Goal: Complete application form

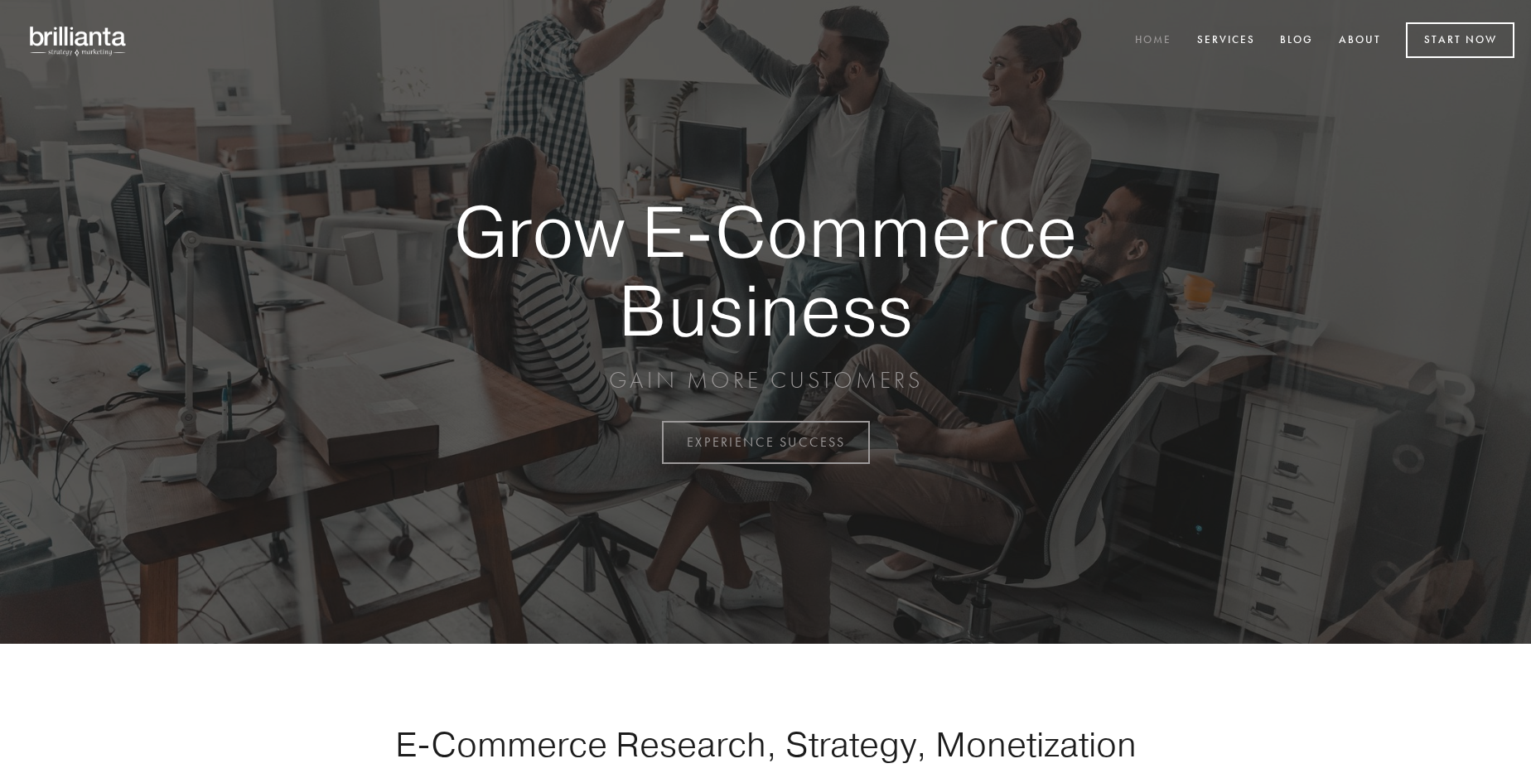
scroll to position [4342, 0]
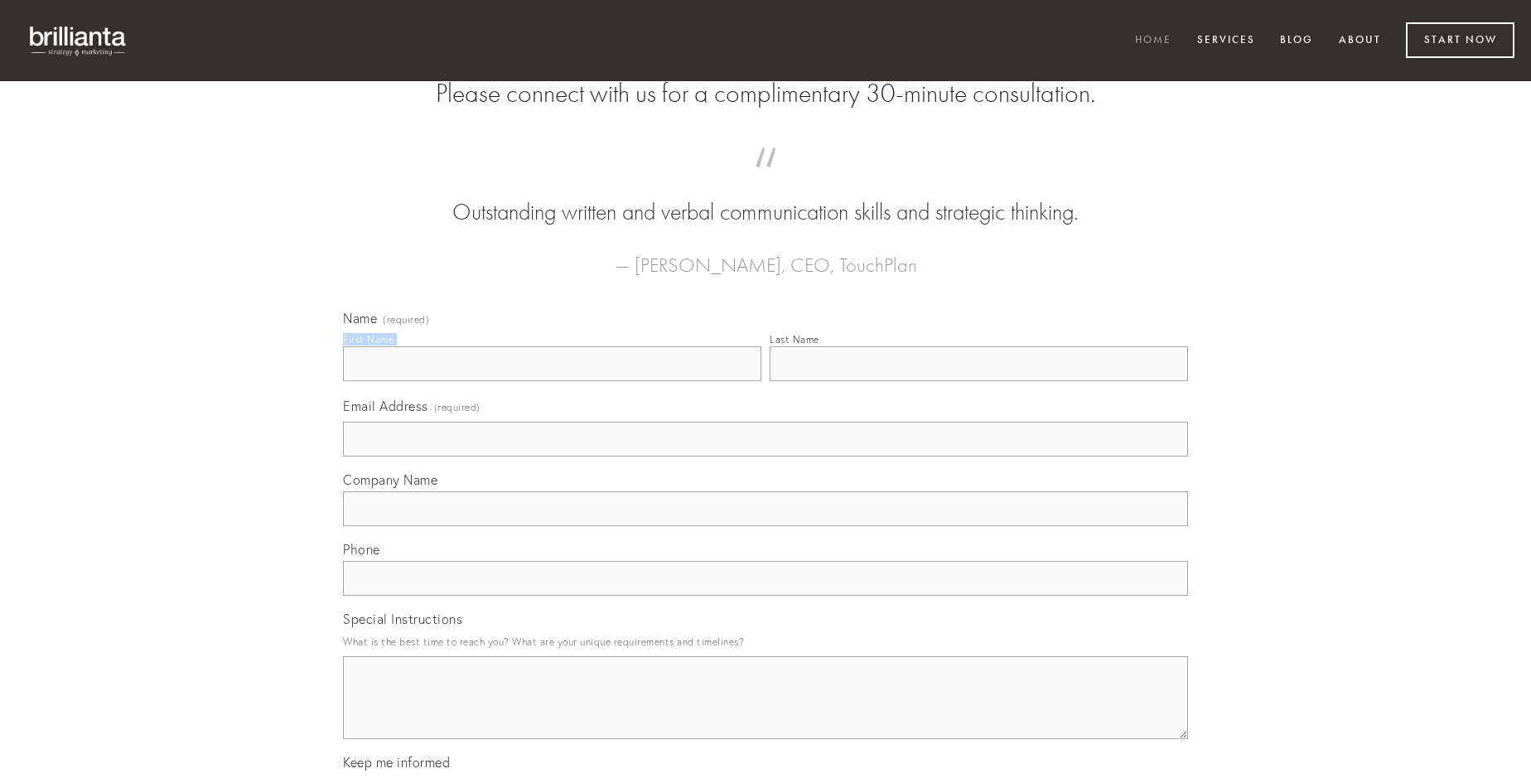
type input "[PERSON_NAME]"
click at [978, 381] on input "Last Name" at bounding box center [979, 363] width 418 height 35
type input "[PERSON_NAME]"
click at [765, 456] on input "Email Address (required)" at bounding box center [765, 439] width 845 height 35
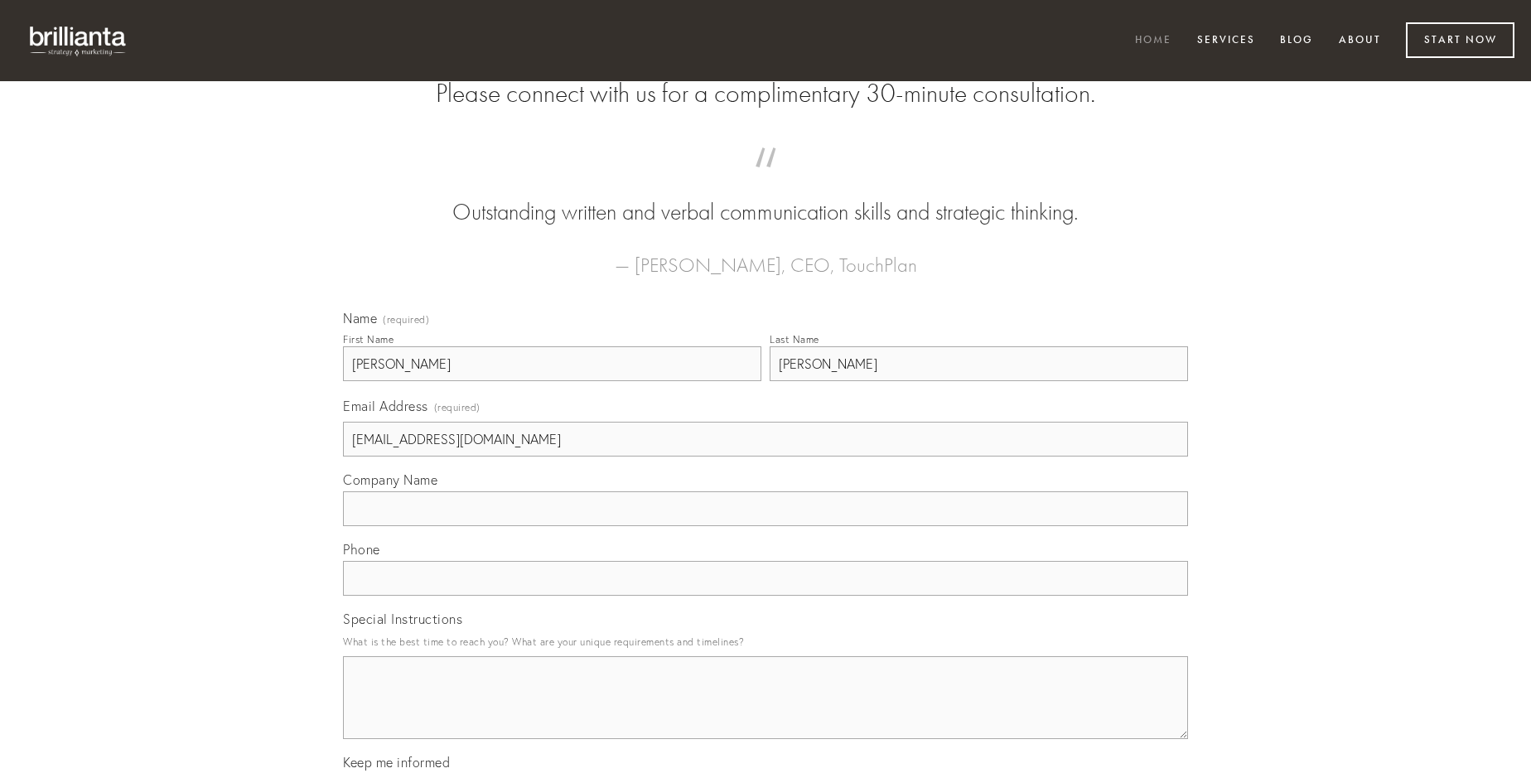
type input "[EMAIL_ADDRESS][DOMAIN_NAME]"
click at [765, 526] on input "Company Name" at bounding box center [765, 508] width 845 height 35
type input "terror"
click at [765, 596] on input "text" at bounding box center [765, 578] width 845 height 35
click at [765, 712] on textarea "Special Instructions" at bounding box center [765, 697] width 845 height 83
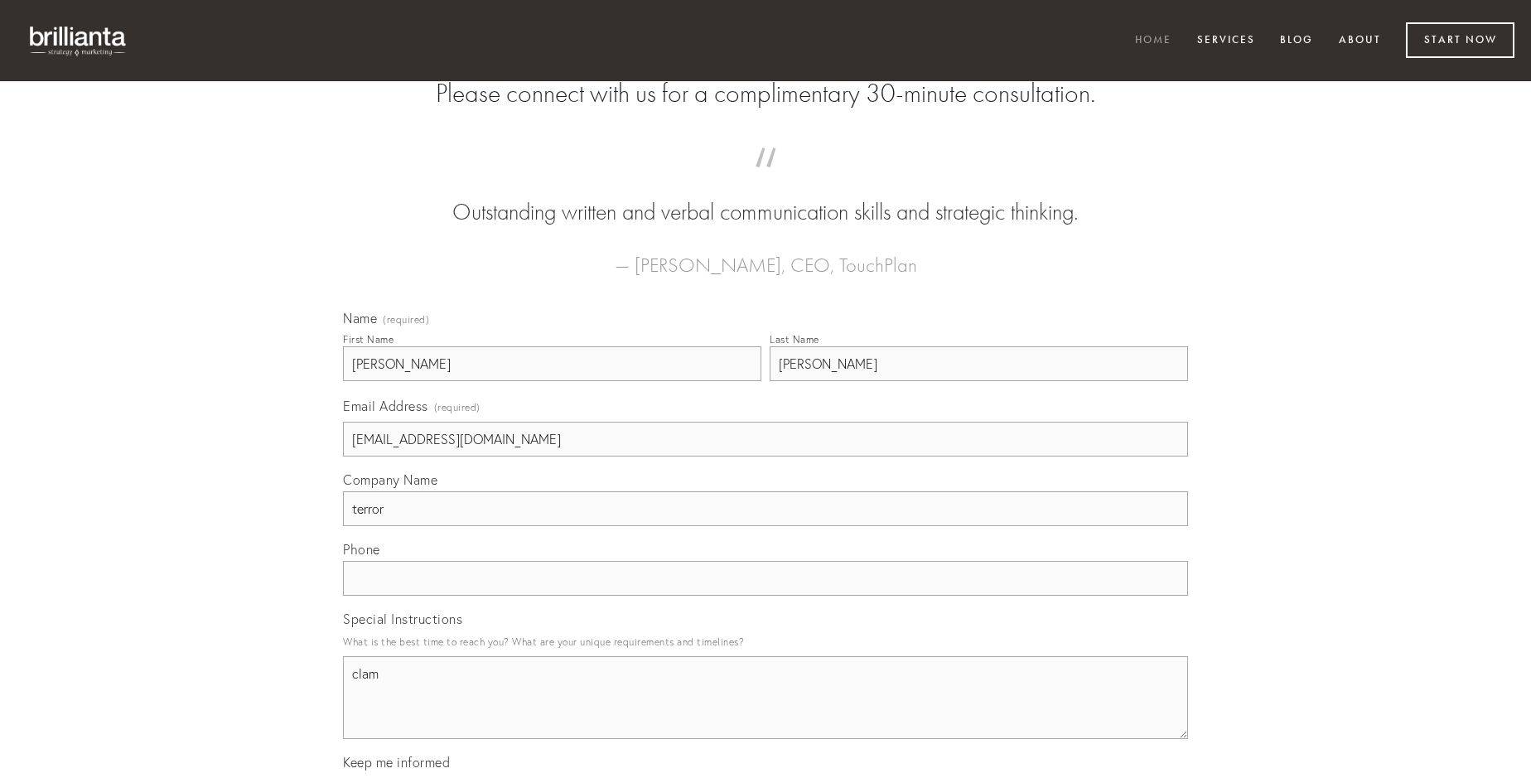
type textarea "clam"
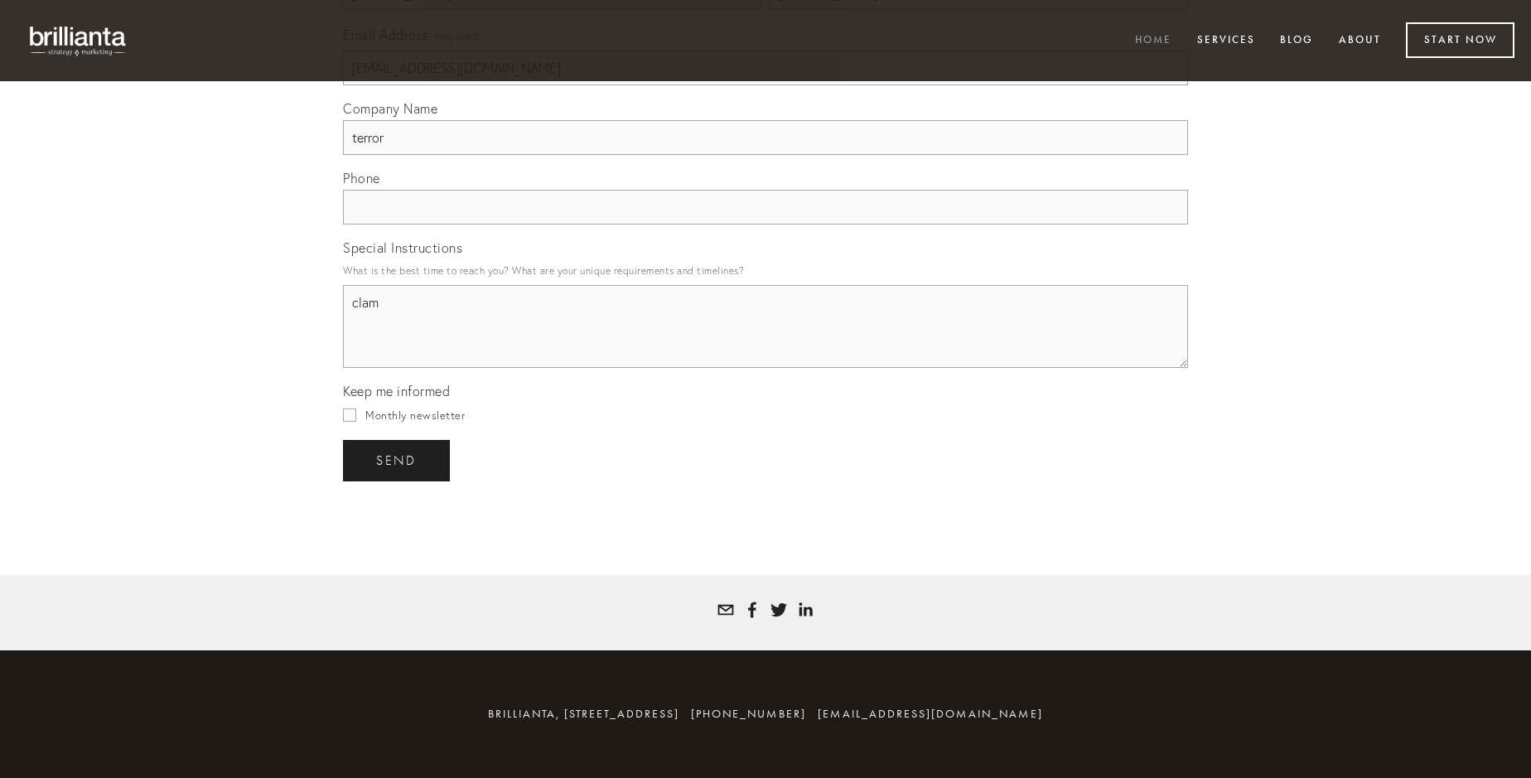
click at [398, 460] on span "send" at bounding box center [396, 460] width 41 height 15
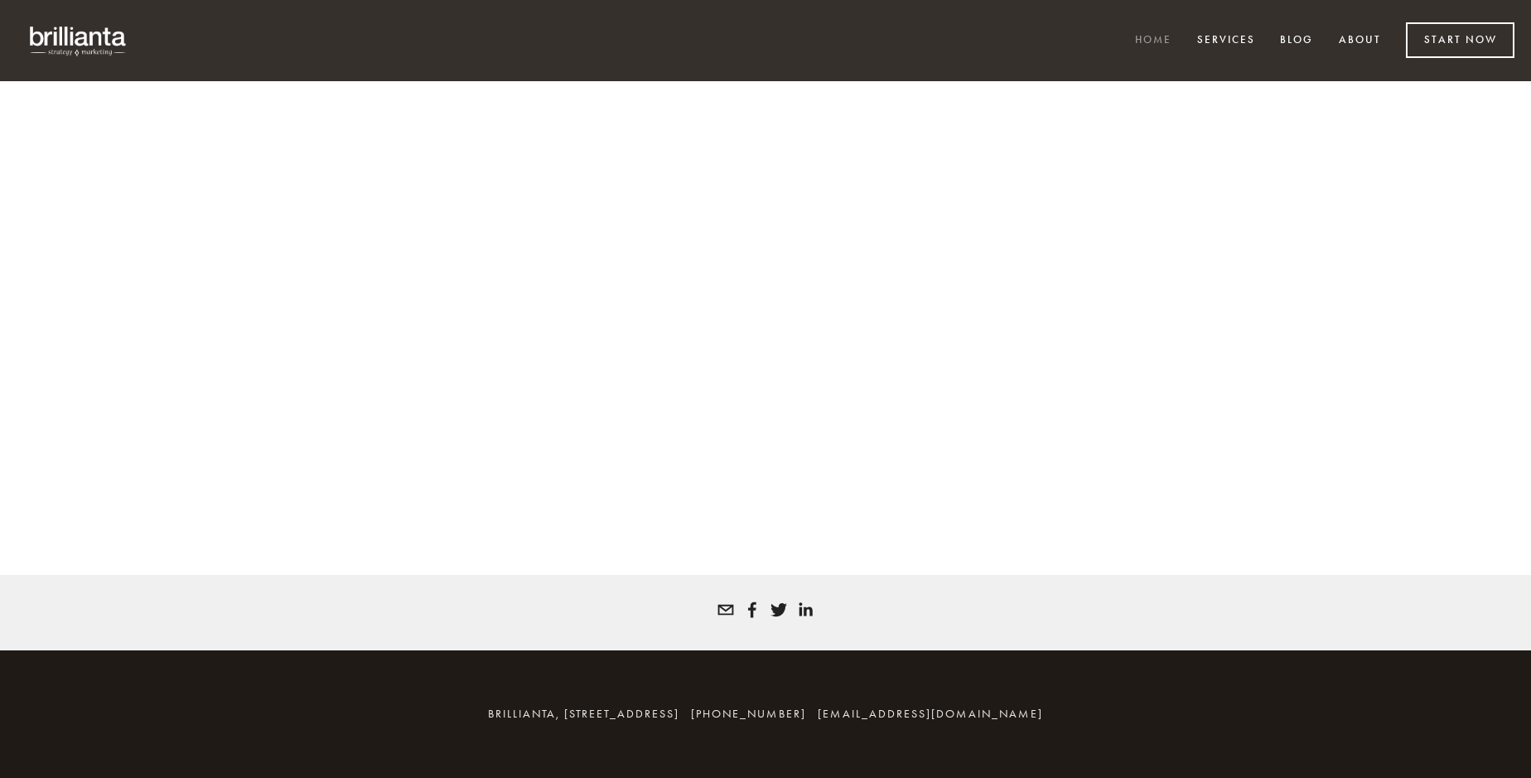
scroll to position [4320, 0]
